Goal: Find contact information

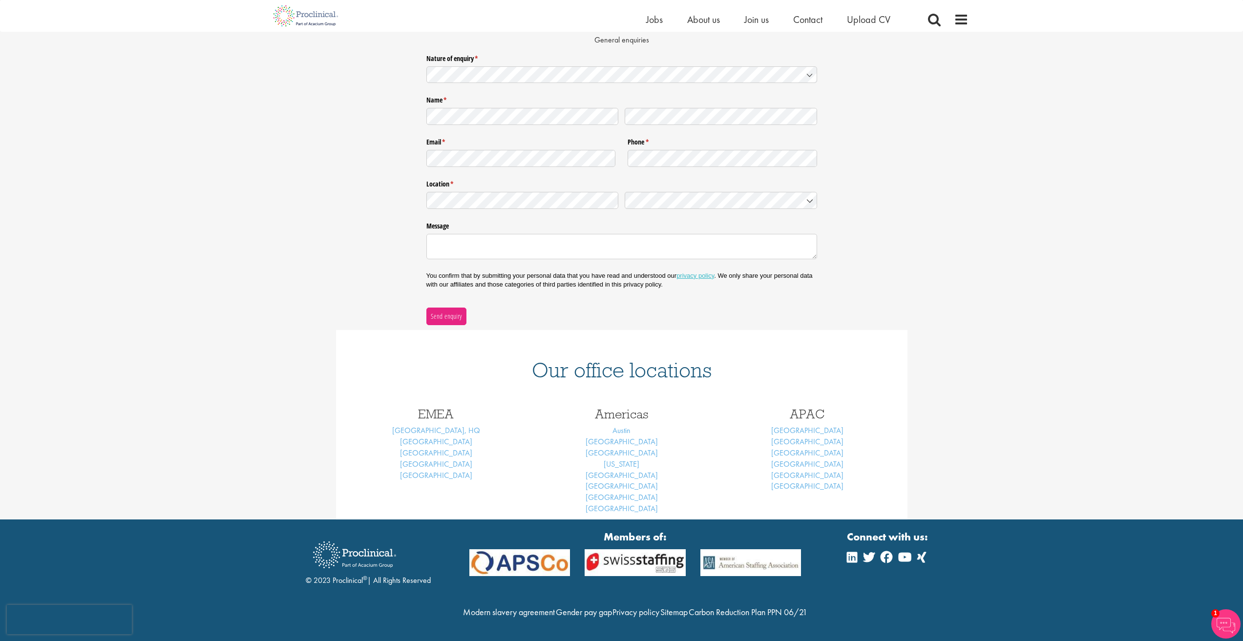
scroll to position [127, 0]
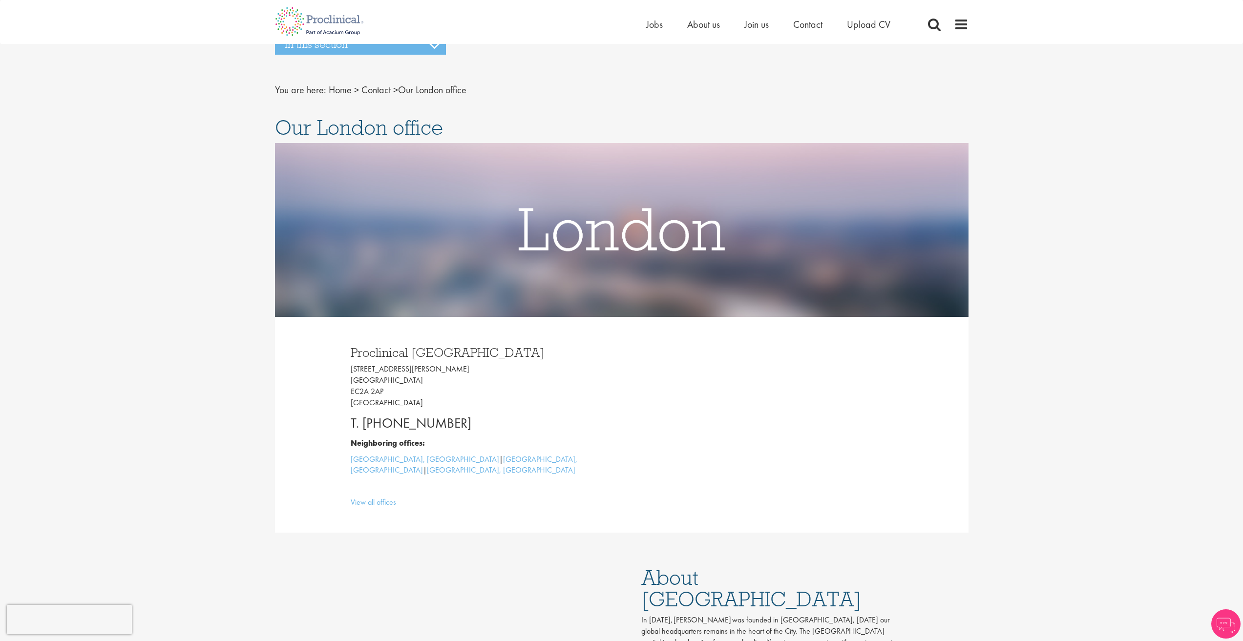
drag, startPoint x: 479, startPoint y: 426, endPoint x: 361, endPoint y: 426, distance: 117.2
click at [361, 426] on p "T. [PHONE_NUMBER]" at bounding box center [483, 424] width 264 height 20
copy p "[PHONE_NUMBER]"
